Goal: Obtain resource: Obtain resource

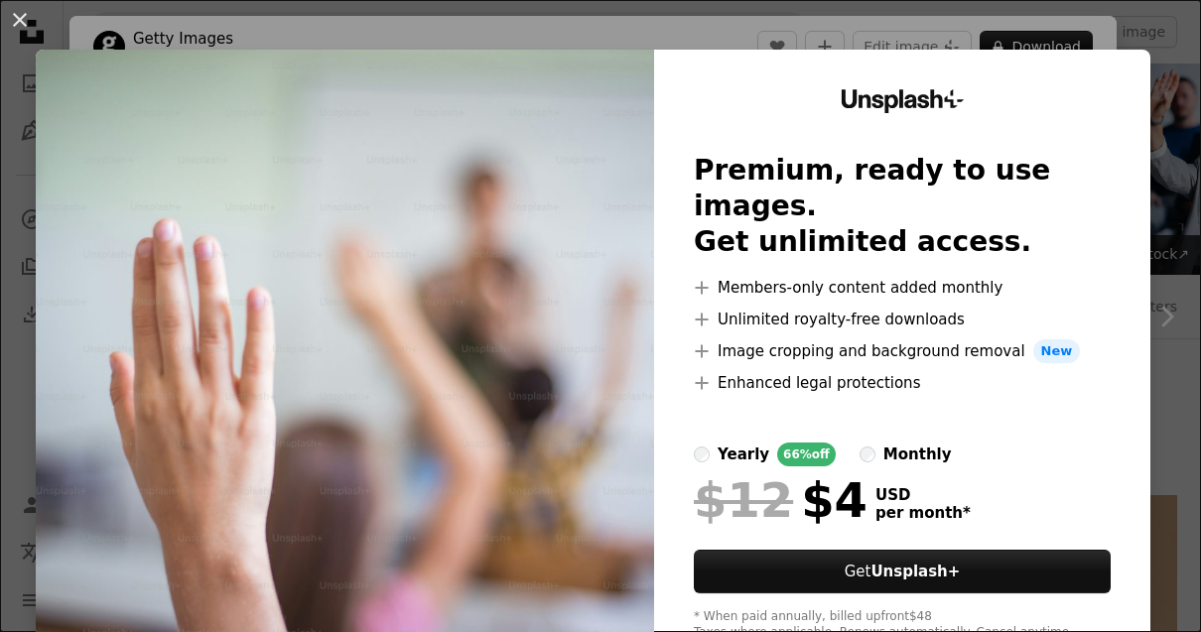
click at [1179, 228] on div "An X shape Unsplash+ Premium, ready to use images. Get unlimited access. A plus…" at bounding box center [600, 316] width 1201 height 632
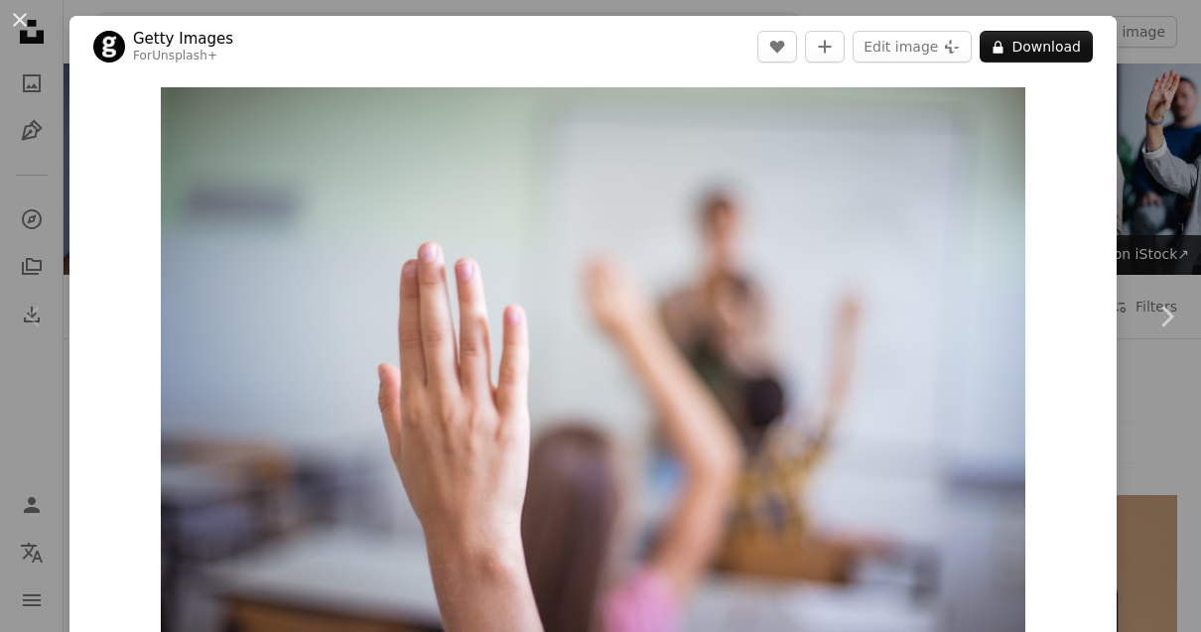
click at [954, 403] on img "Zoom in on this image" at bounding box center [593, 375] width 864 height 577
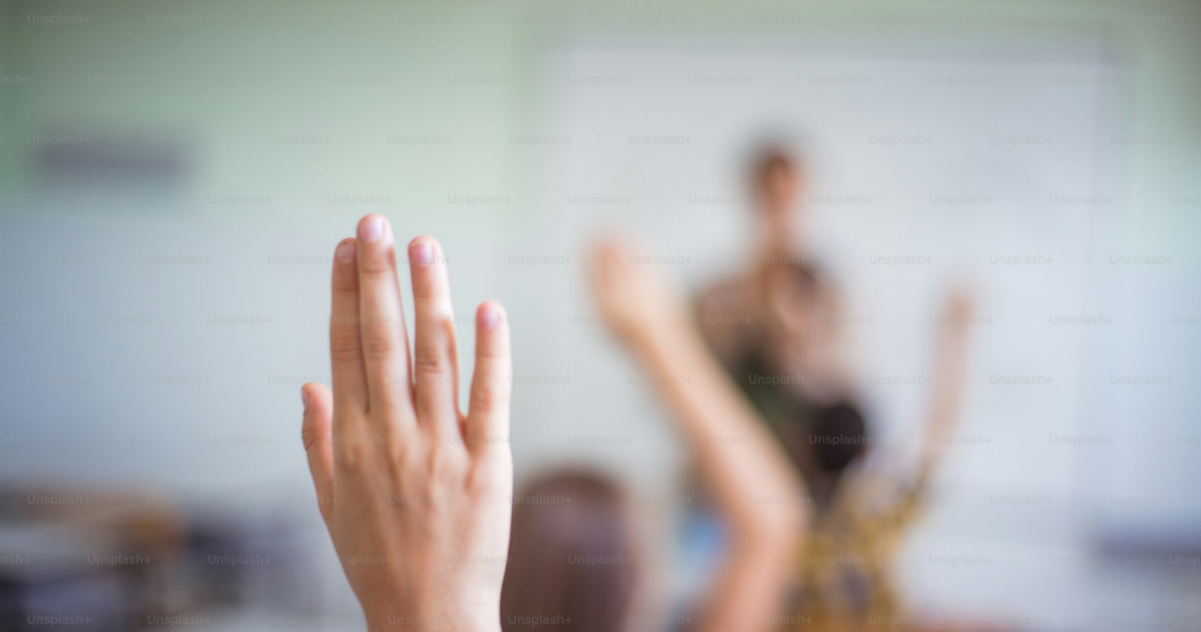
scroll to position [8, 0]
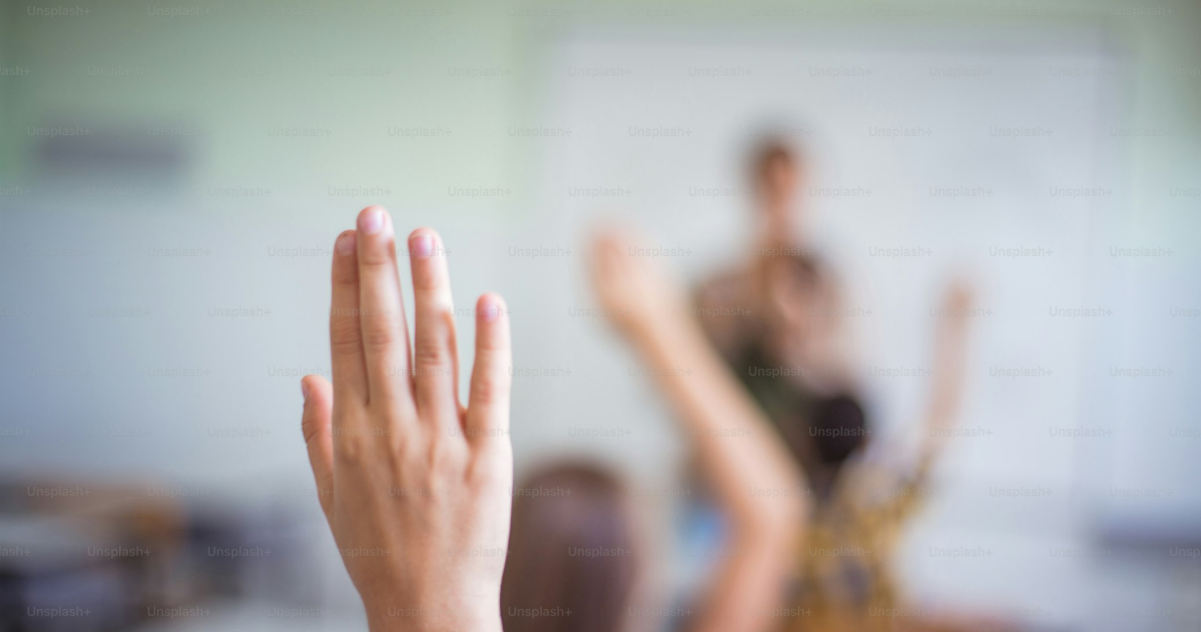
click at [979, 403] on img "Zoom out on this image" at bounding box center [600, 392] width 1203 height 802
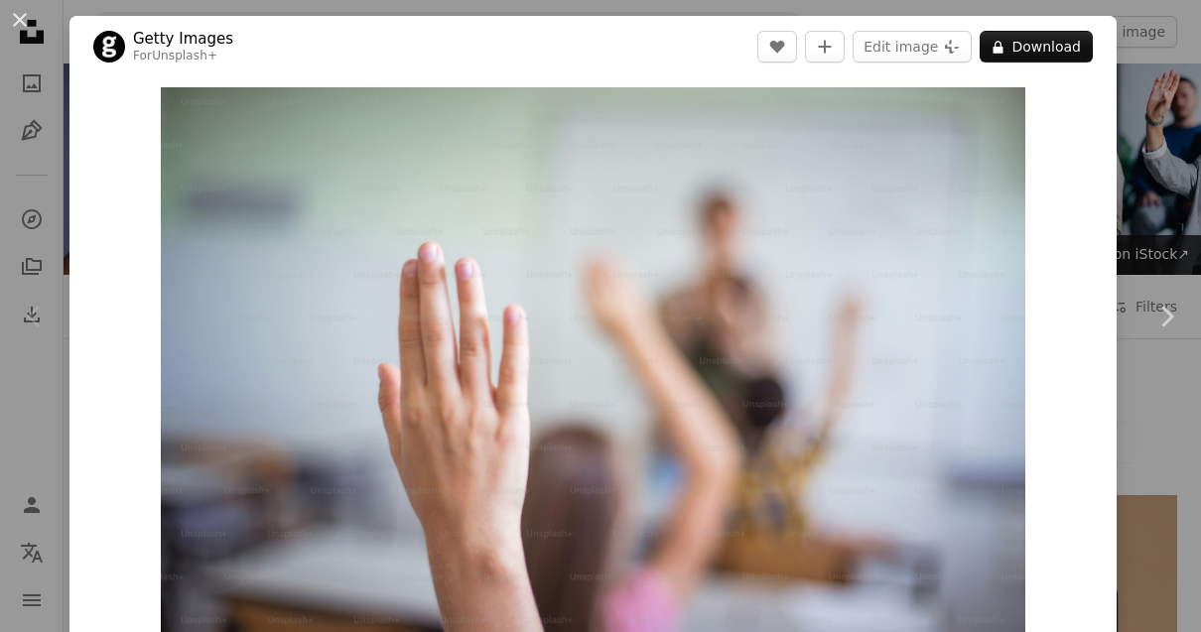
click at [21, 21] on button "An X shape" at bounding box center [20, 20] width 24 height 24
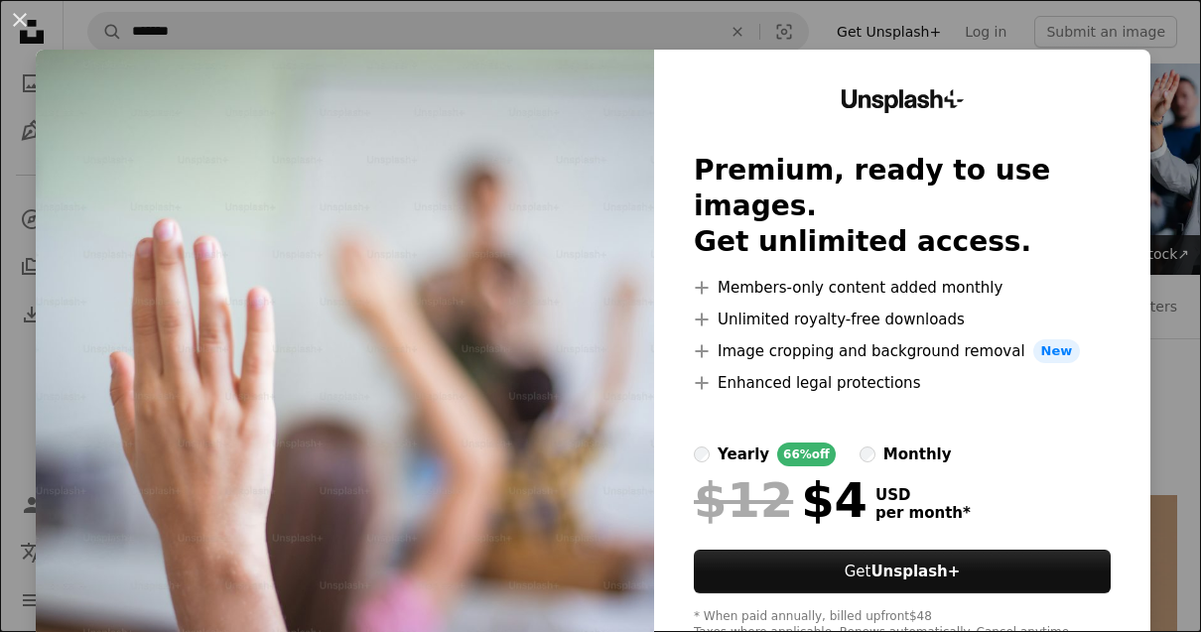
click at [1197, 221] on div "An X shape Unsplash+ Premium, ready to use images. Get unlimited access. A plus…" at bounding box center [600, 316] width 1201 height 632
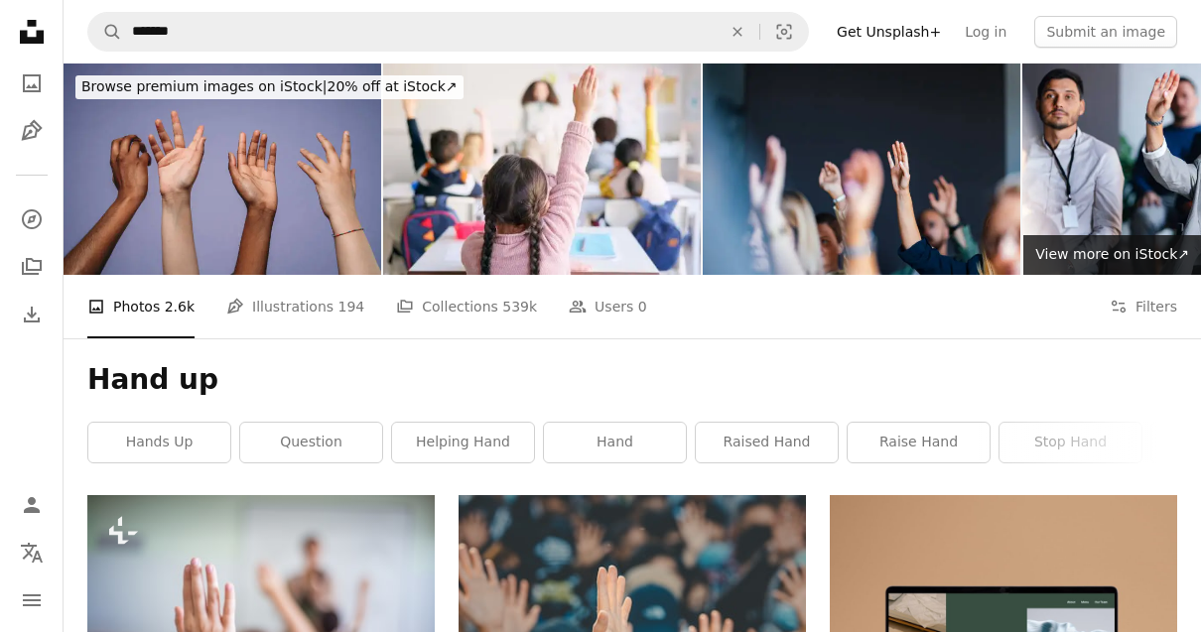
click at [1129, 373] on h1 "Hand up" at bounding box center [632, 380] width 1090 height 36
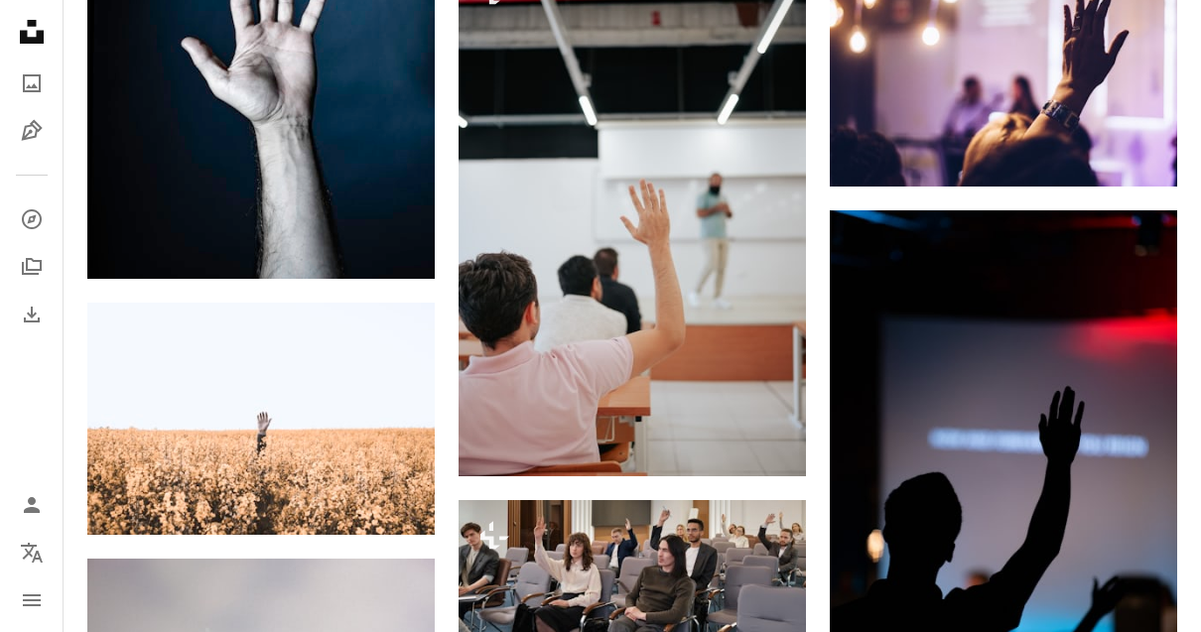
scroll to position [1297, 0]
